Goal: Information Seeking & Learning: Learn about a topic

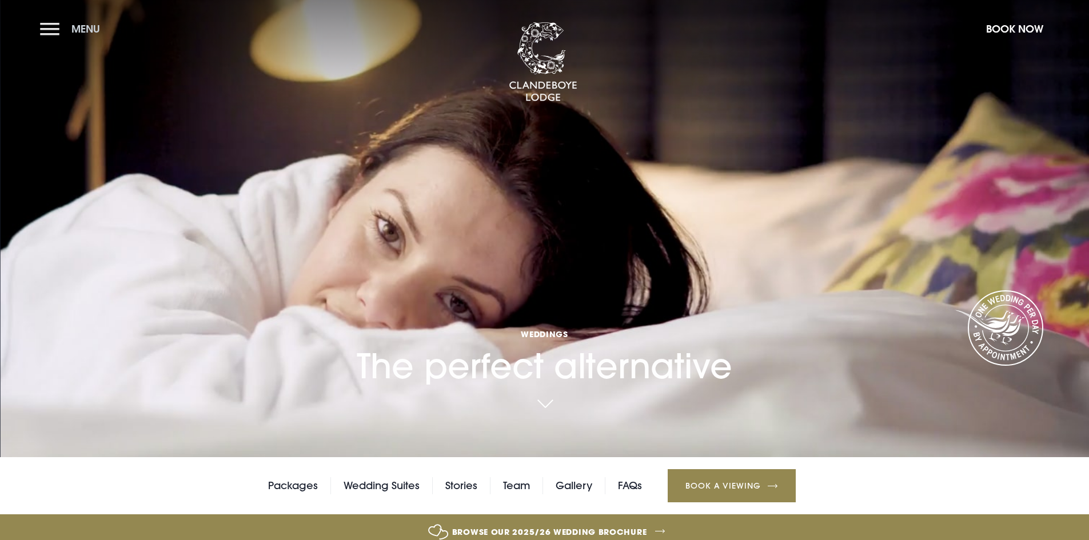
click at [51, 34] on button "Menu" at bounding box center [73, 29] width 66 height 25
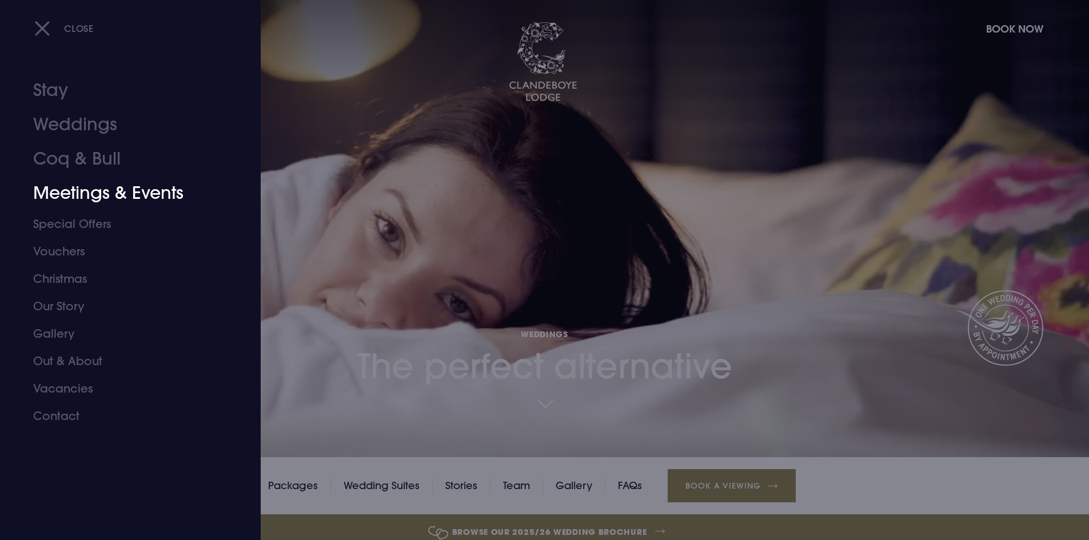
click at [137, 194] on link "Meetings & Events" at bounding box center [123, 193] width 181 height 34
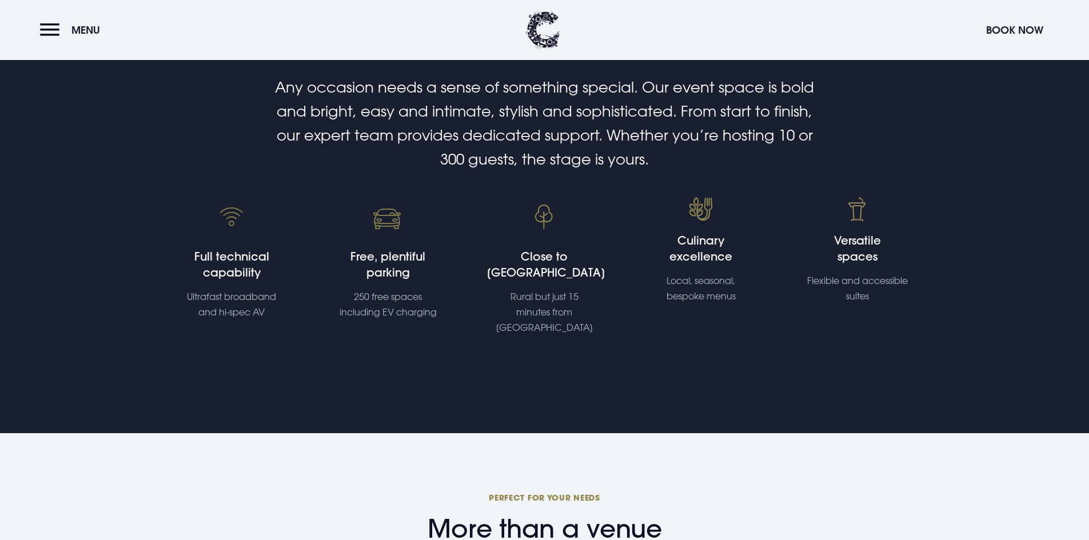
scroll to position [343, 0]
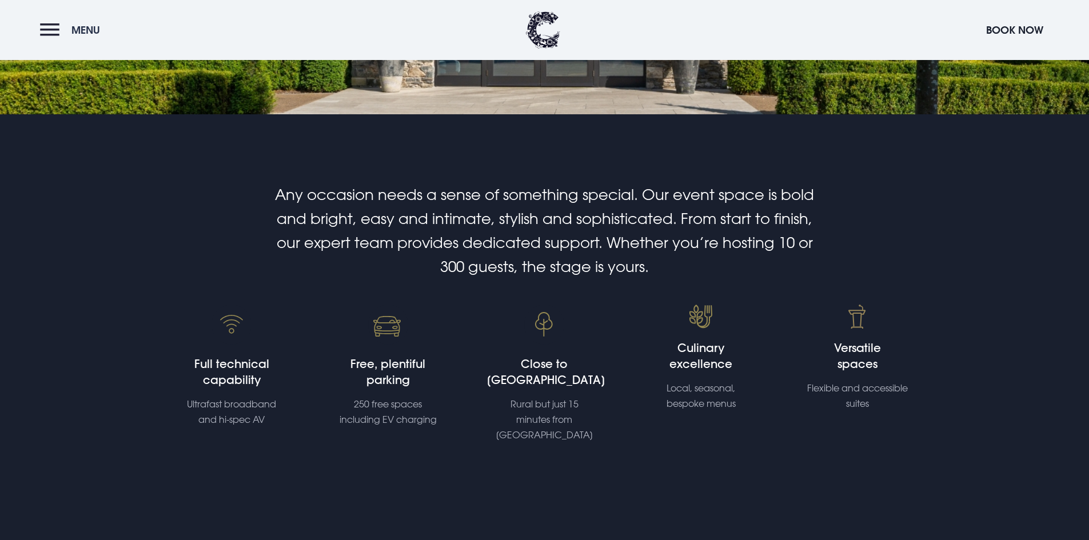
click at [47, 28] on button "Menu" at bounding box center [73, 30] width 66 height 25
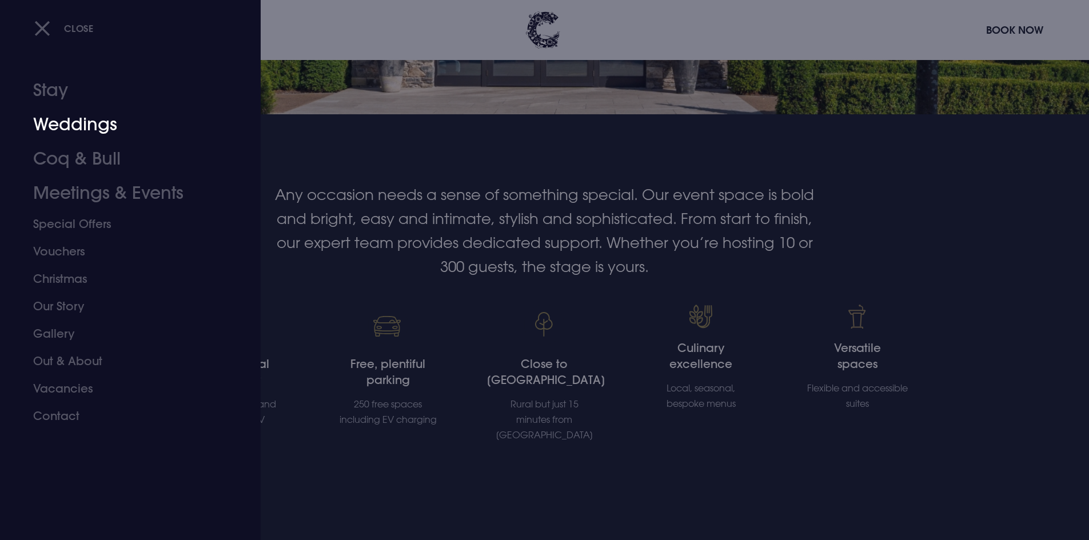
click at [69, 126] on link "Weddings" at bounding box center [123, 124] width 181 height 34
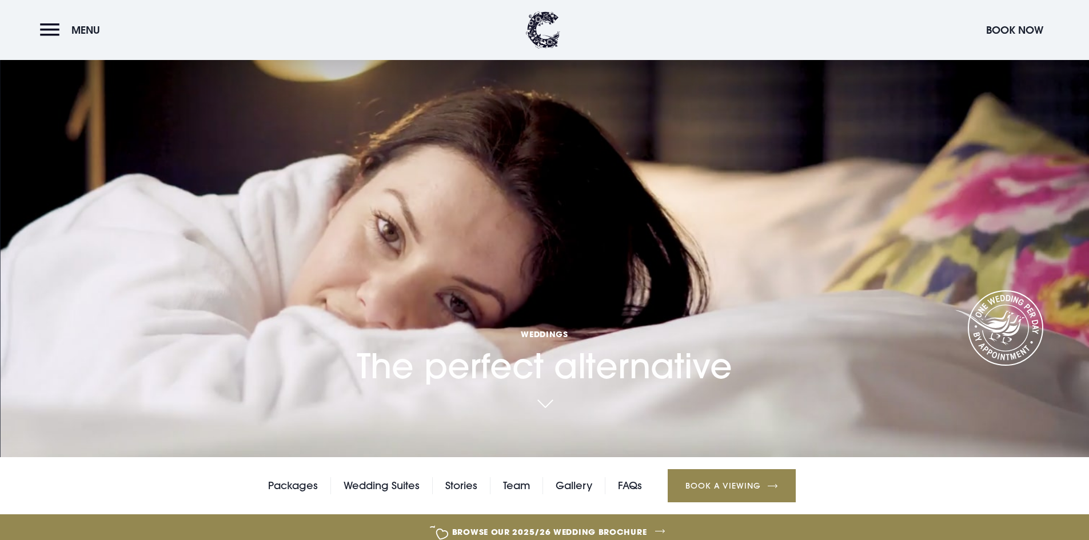
scroll to position [114, 0]
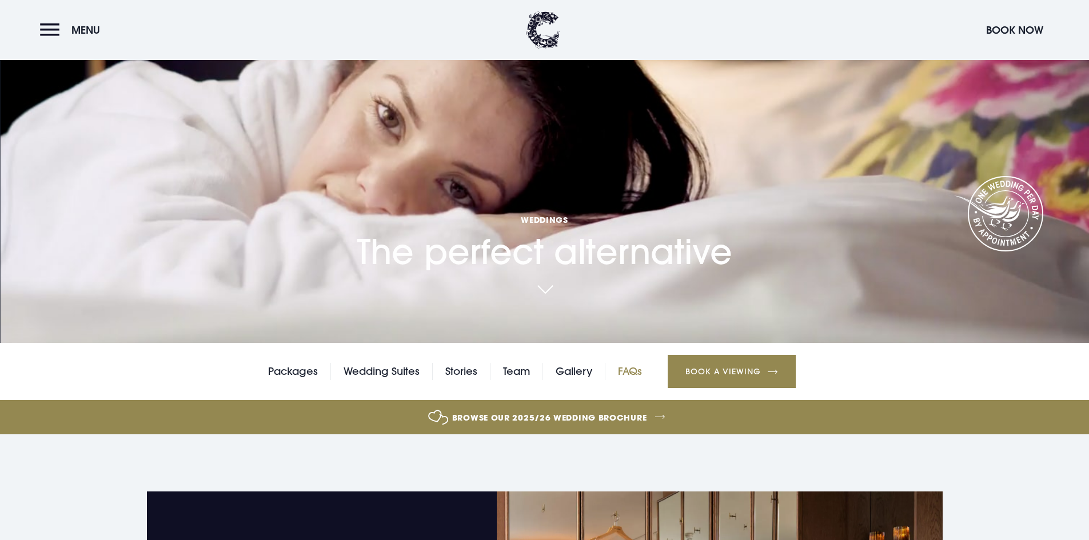
click at [622, 373] on link "FAQs" at bounding box center [630, 371] width 24 height 17
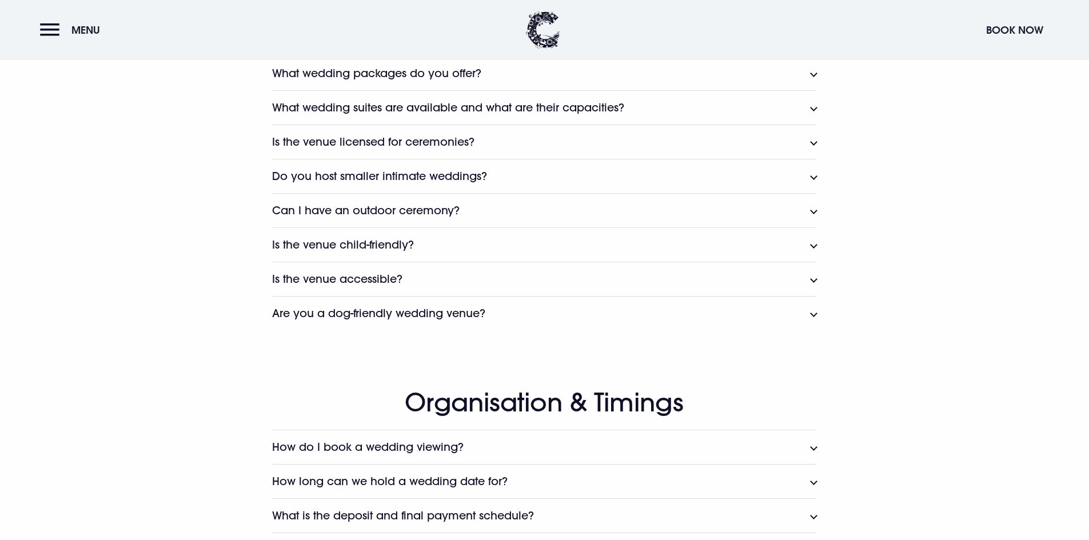
scroll to position [857, 0]
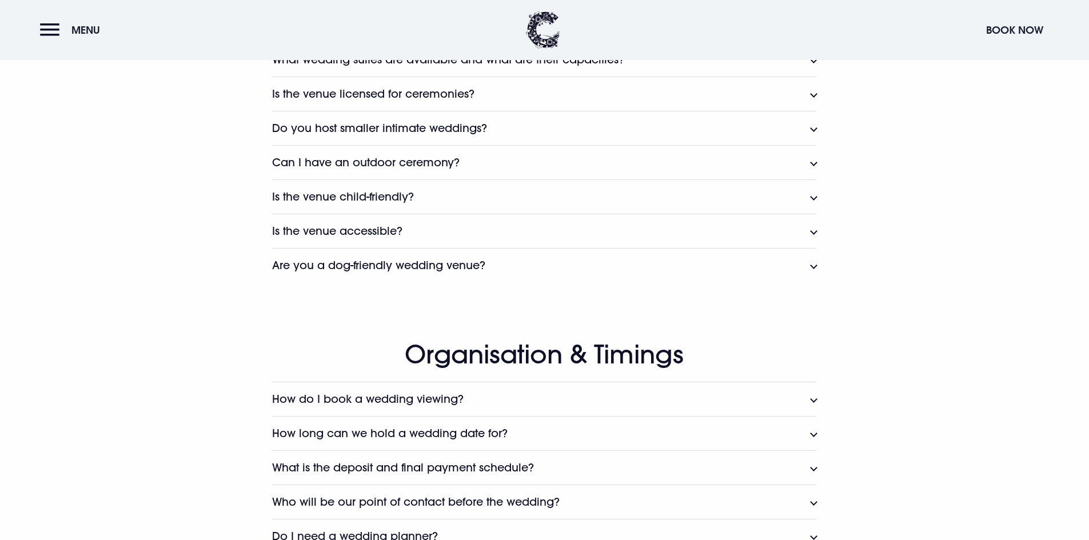
click at [447, 221] on button "Is the venue accessible?" at bounding box center [544, 231] width 544 height 34
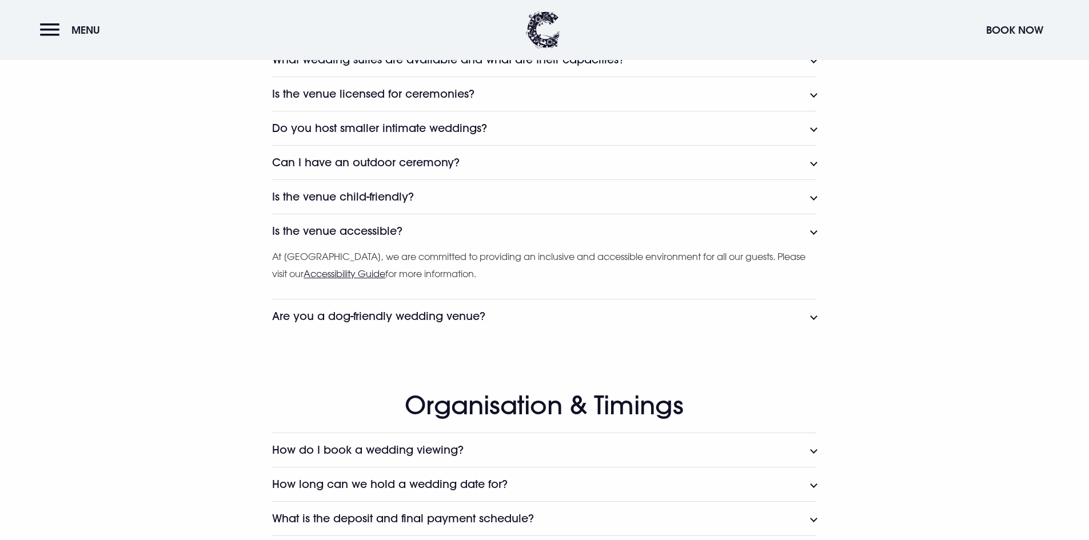
click at [375, 271] on u "Accessibility Guide" at bounding box center [344, 273] width 82 height 11
click at [807, 230] on button "Is the venue accessible?" at bounding box center [544, 231] width 544 height 34
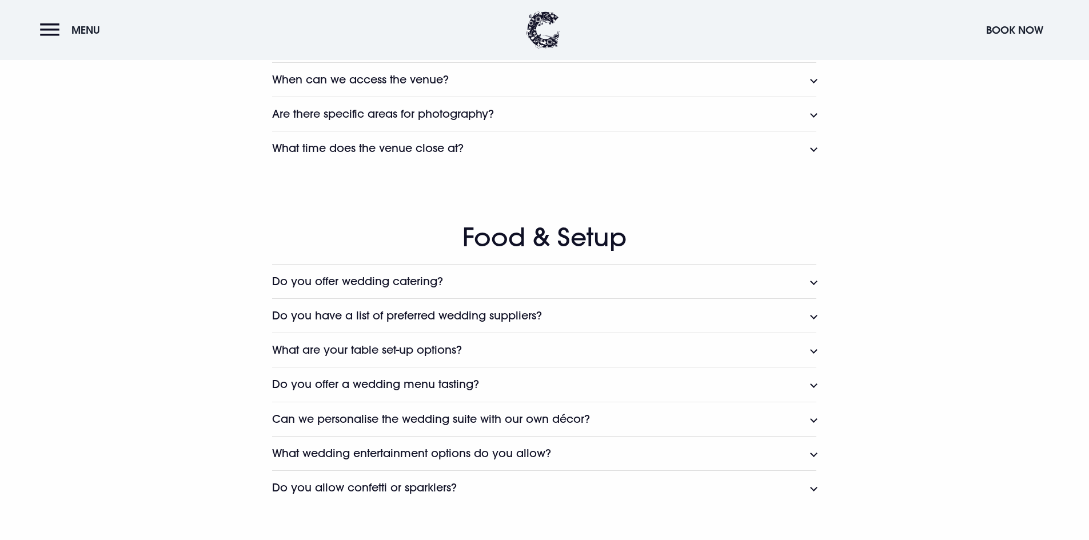
scroll to position [1429, 0]
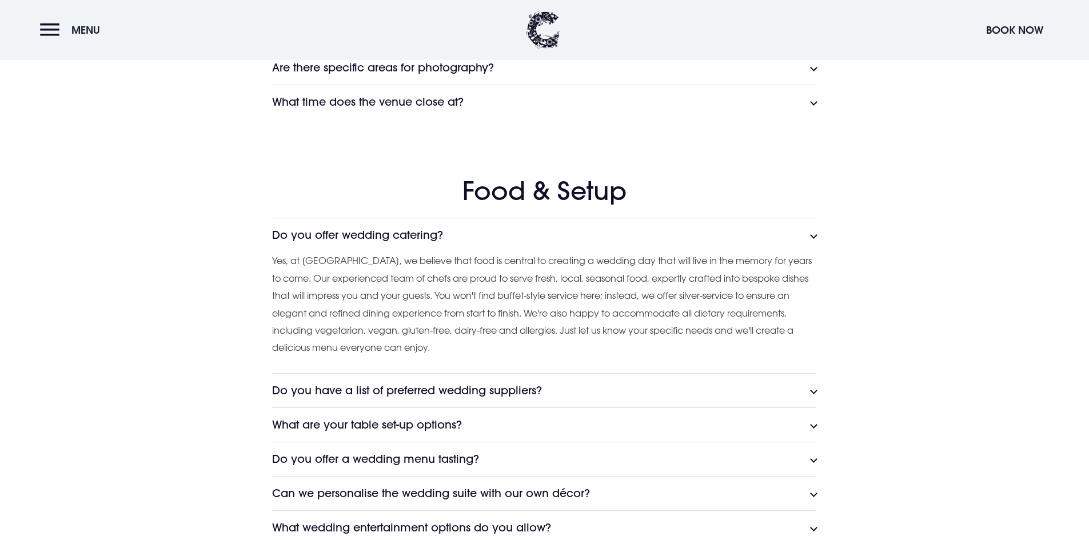
click at [374, 237] on h3 "Do you offer wedding catering?" at bounding box center [357, 235] width 171 height 13
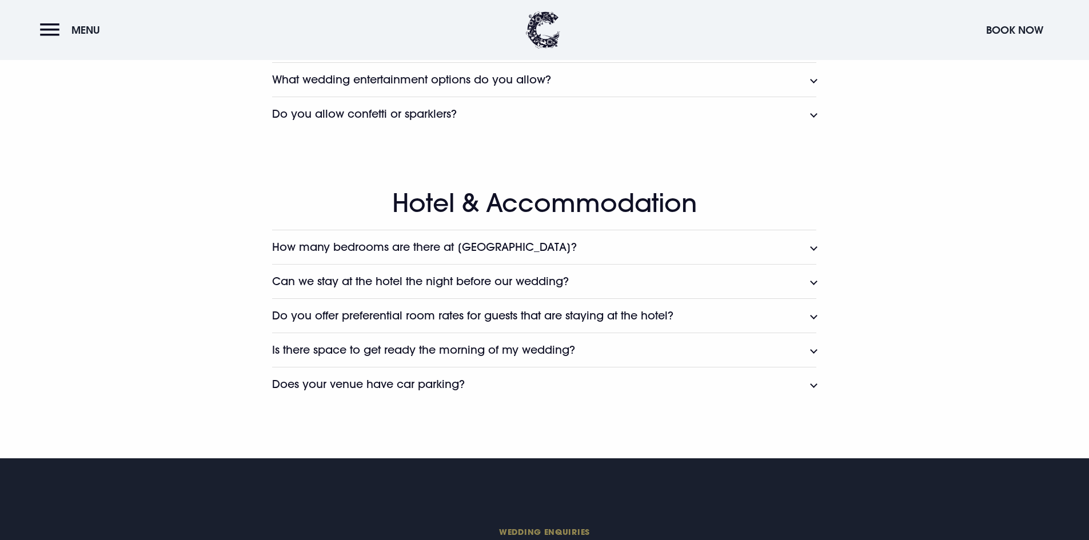
scroll to position [1772, 0]
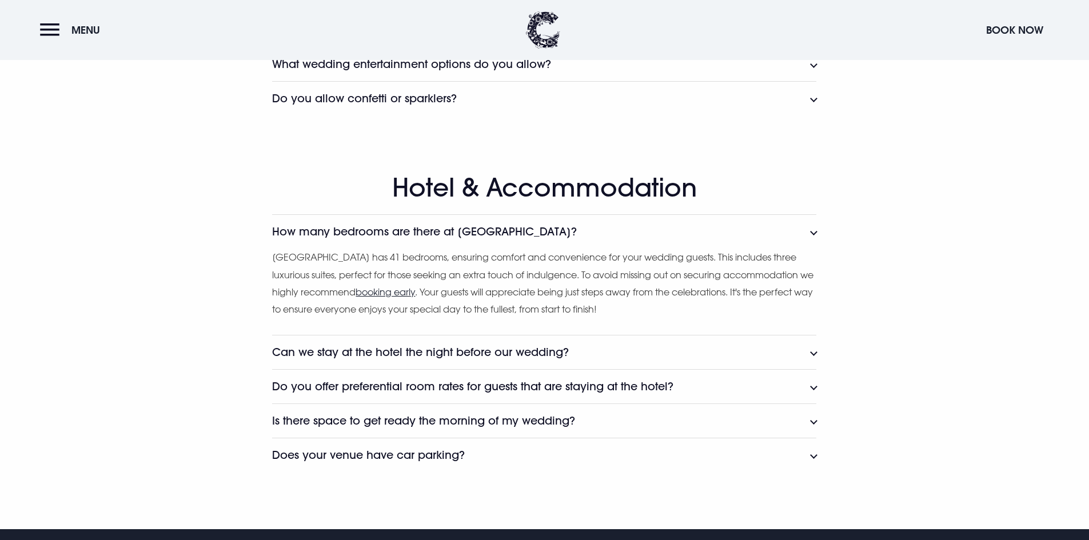
click at [424, 238] on h3 "How many bedrooms are there at Clandeboye Lodge?" at bounding box center [424, 231] width 305 height 13
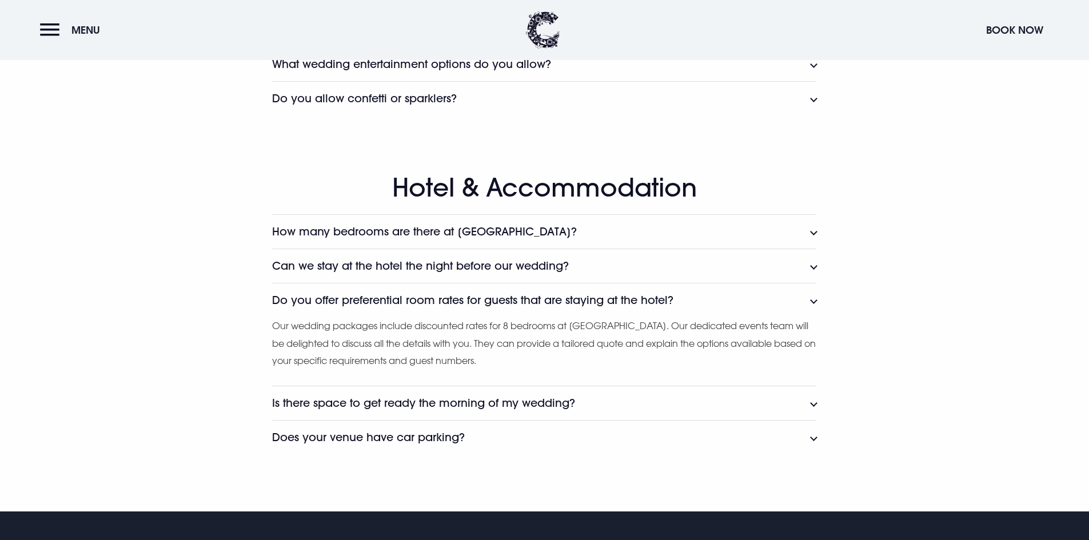
click at [464, 294] on h3 "Do you offer preferential room rates for guests that are staying at the hotel?" at bounding box center [472, 300] width 401 height 13
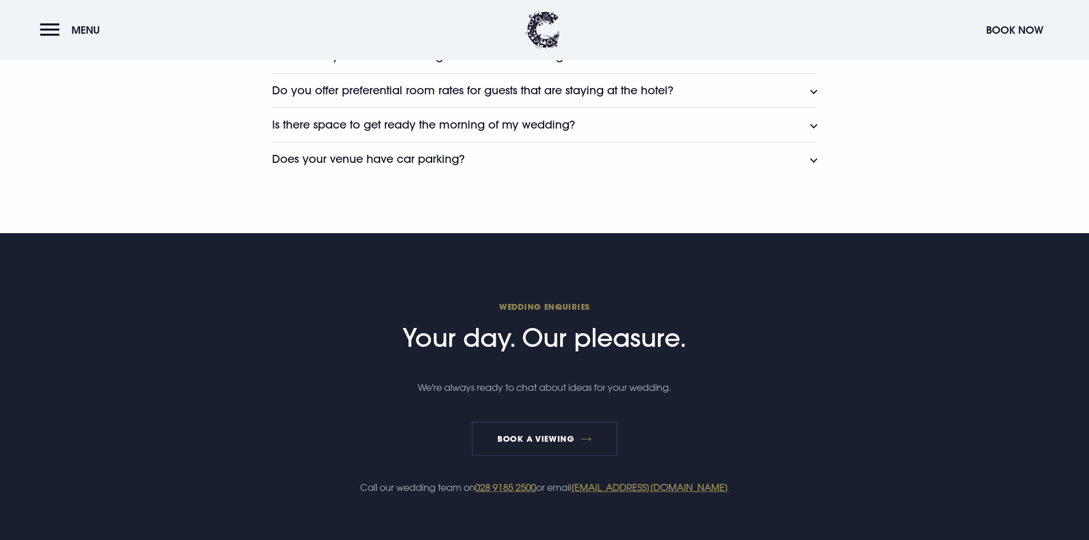
scroll to position [2000, 0]
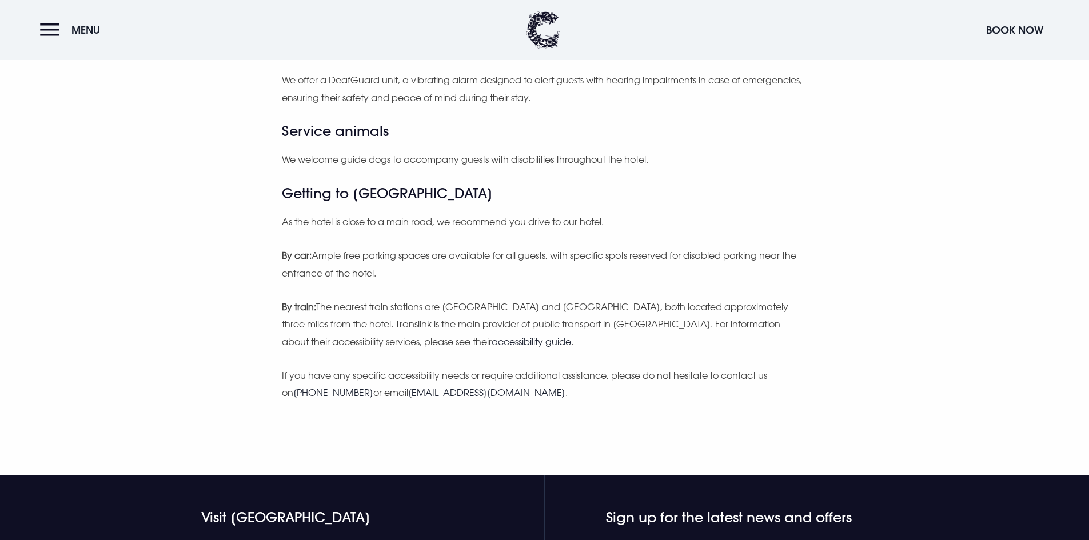
scroll to position [800, 0]
